Goal: Use online tool/utility: Utilize a website feature to perform a specific function

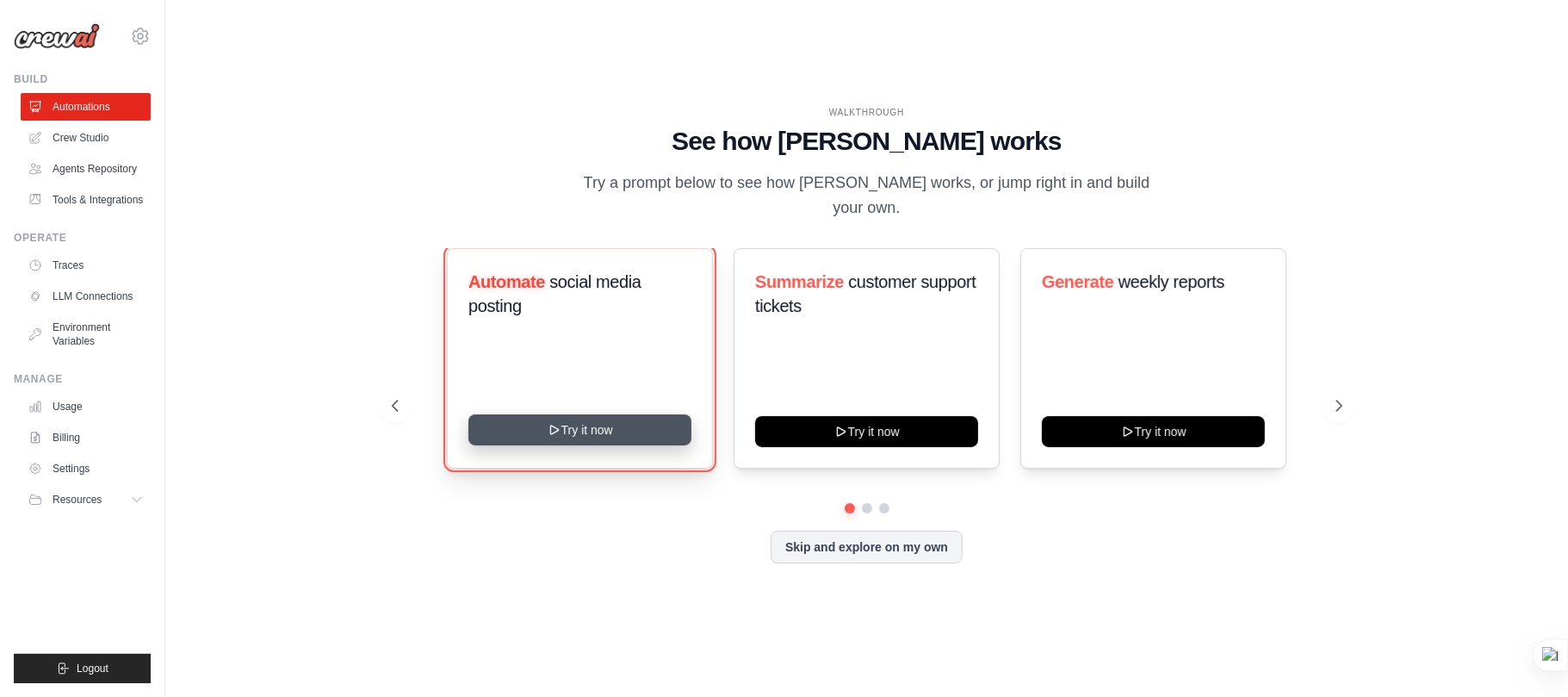
click at [576, 421] on button "Try it now" at bounding box center [580, 430] width 223 height 31
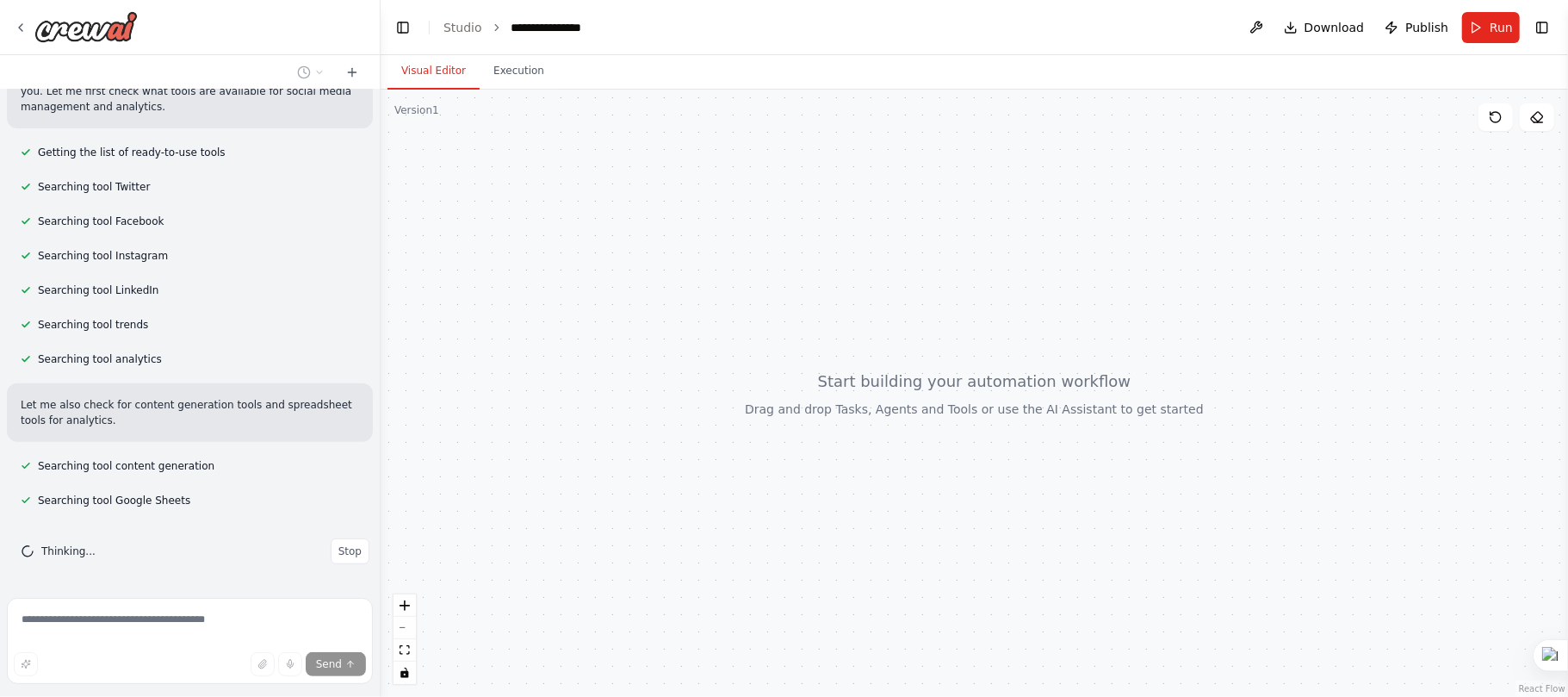
scroll to position [471, 0]
